Goal: Transaction & Acquisition: Purchase product/service

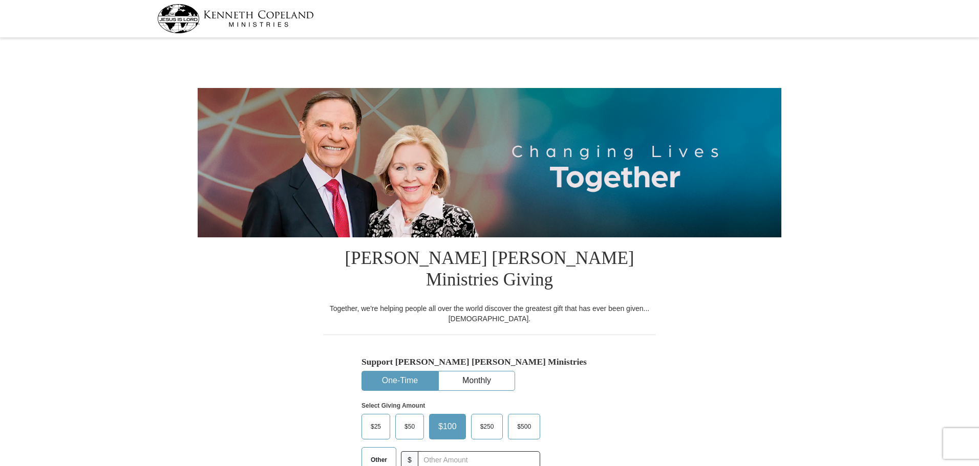
select select "NV"
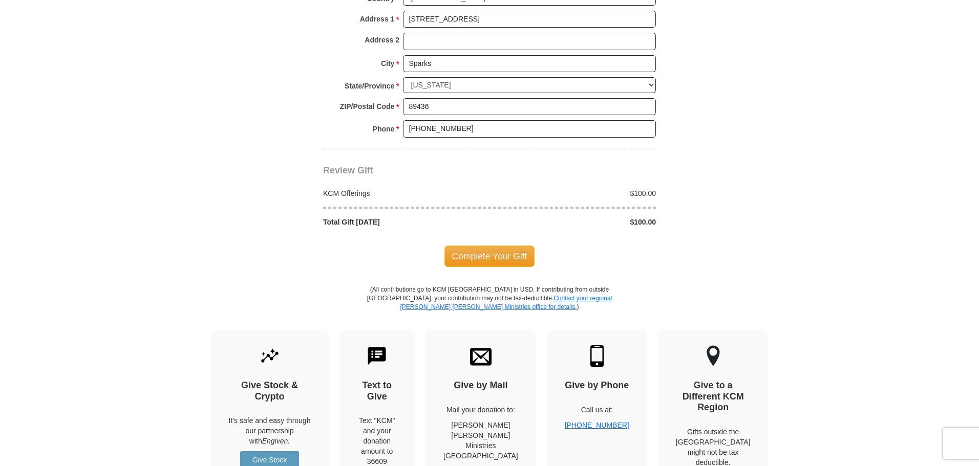
scroll to position [819, 0]
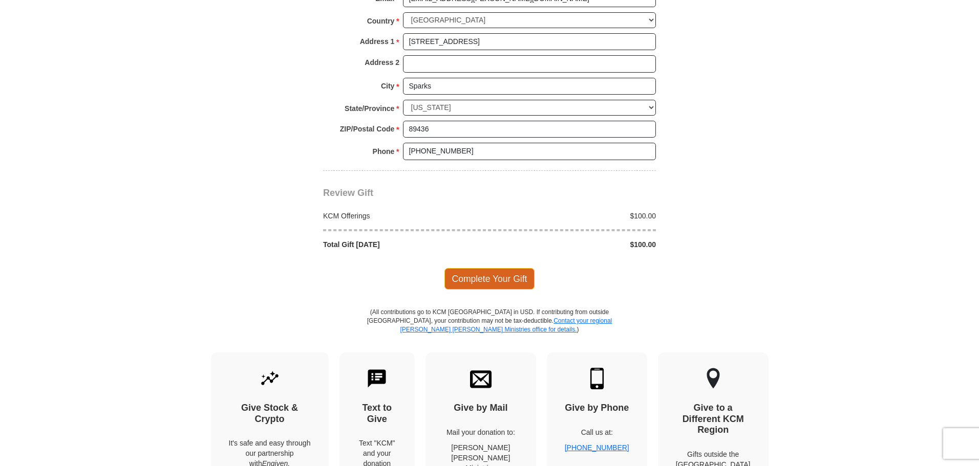
click at [483, 268] on span "Complete Your Gift" at bounding box center [489, 279] width 91 height 22
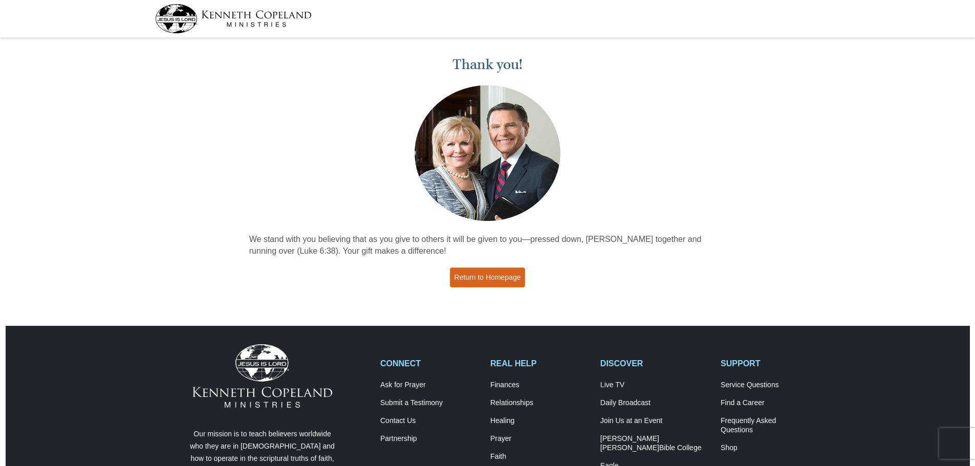
click at [491, 278] on link "Return to Homepage" at bounding box center [488, 278] width 76 height 20
